Goal: Navigation & Orientation: Understand site structure

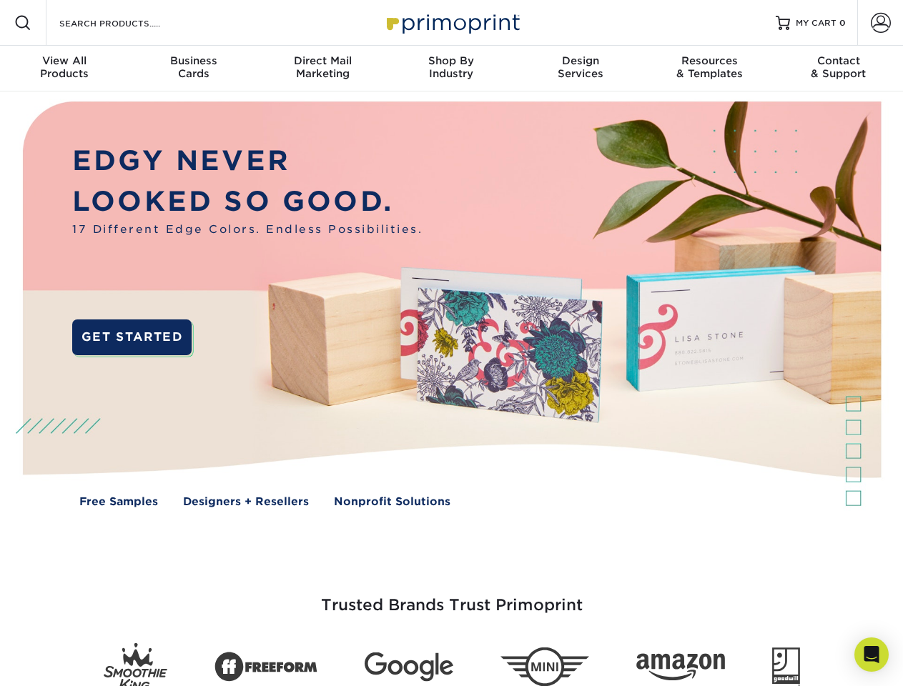
click at [451, 343] on img at bounding box center [451, 315] width 894 height 447
click at [23, 23] on span at bounding box center [22, 22] width 17 height 17
click at [880, 23] on span at bounding box center [881, 23] width 20 height 20
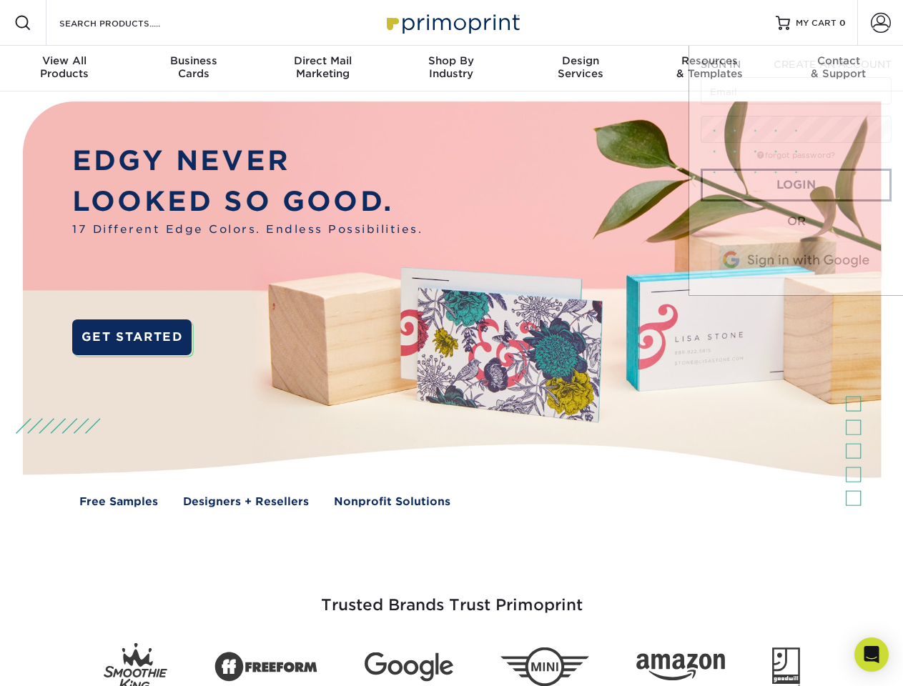
click at [64, 69] on div "View All Products" at bounding box center [64, 67] width 129 height 26
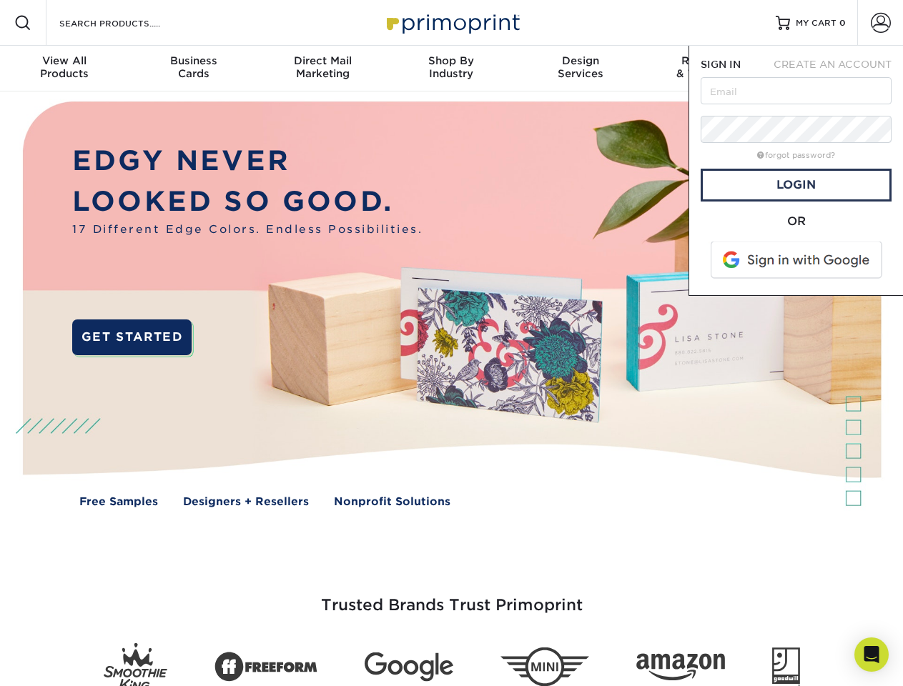
click at [193, 69] on div "Business Cards" at bounding box center [193, 67] width 129 height 26
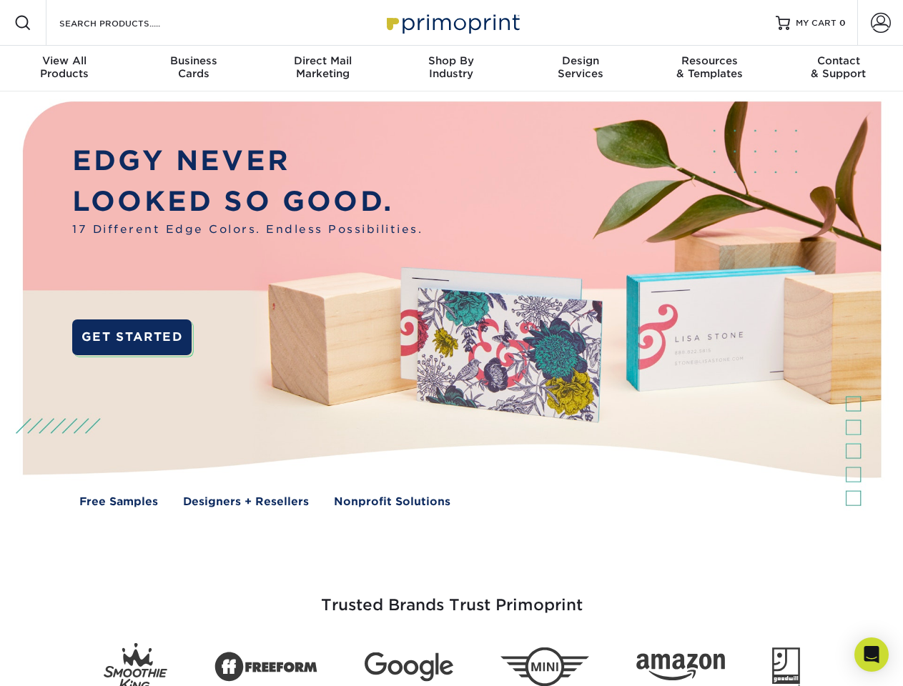
click at [322, 69] on div "Direct Mail Marketing" at bounding box center [322, 67] width 129 height 26
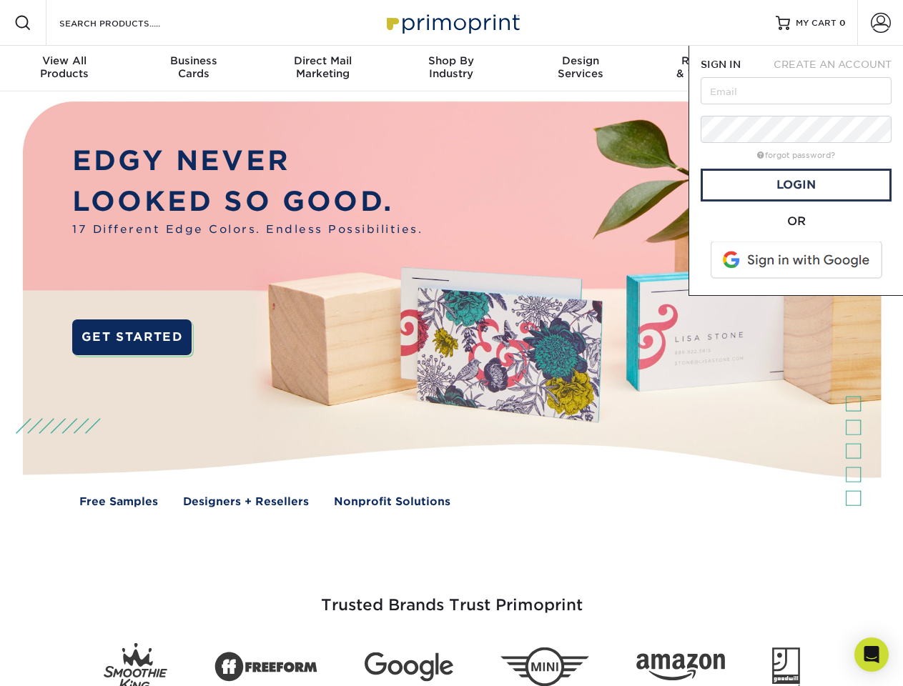
click at [451, 69] on div "Shop By Industry" at bounding box center [451, 67] width 129 height 26
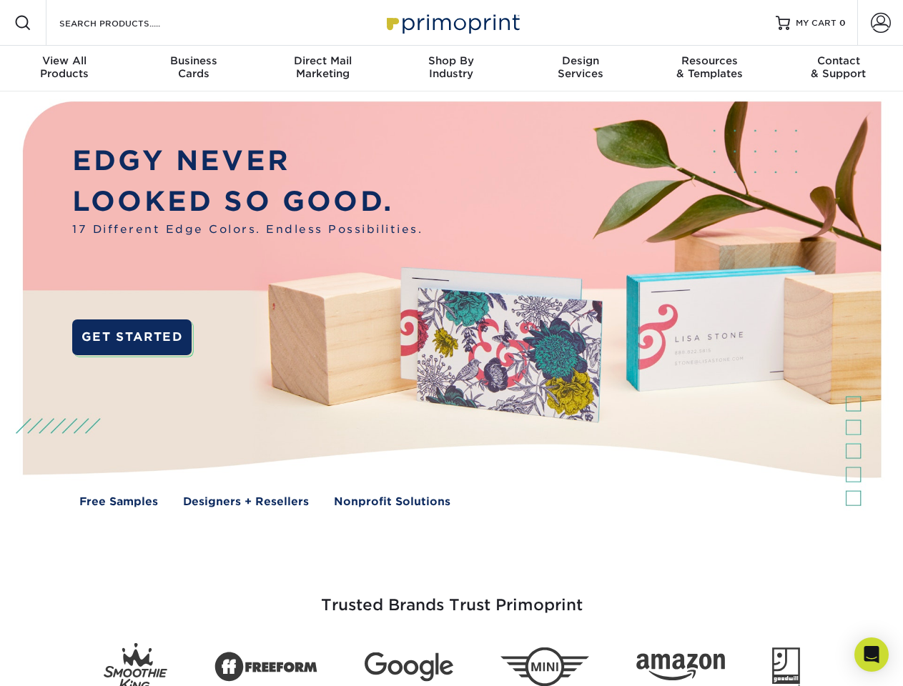
click at [580, 69] on div "Design Services" at bounding box center [580, 67] width 129 height 26
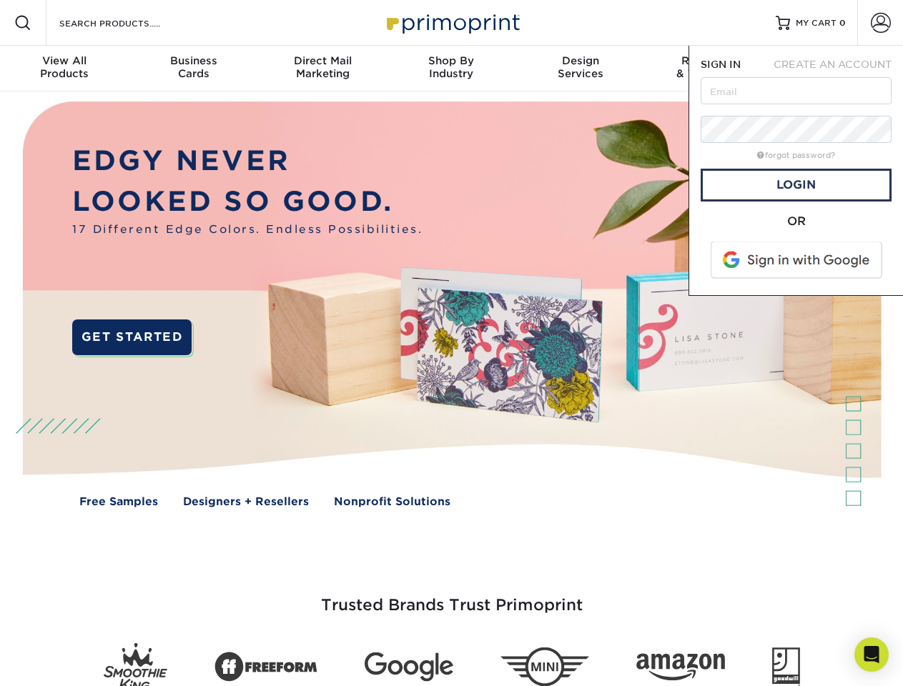
click at [709, 69] on span "SIGN IN" at bounding box center [721, 64] width 40 height 11
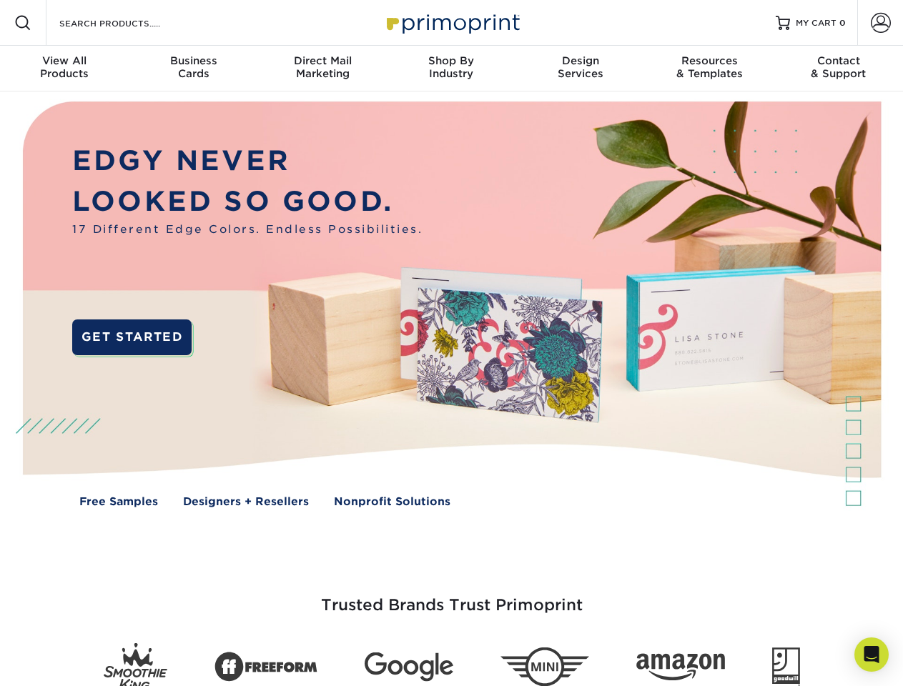
click at [839, 69] on div "Contact & Support" at bounding box center [838, 67] width 129 height 26
